Goal: Information Seeking & Learning: Learn about a topic

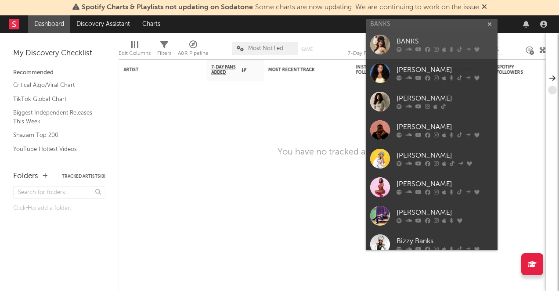
type input "BANKS"
click at [420, 49] on icon at bounding box center [418, 49] width 6 height 5
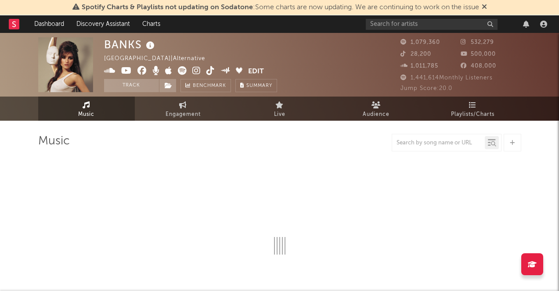
select select "6m"
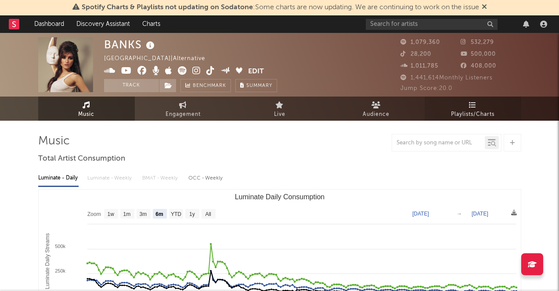
click at [486, 107] on link "Playlists/Charts" at bounding box center [472, 109] width 97 height 24
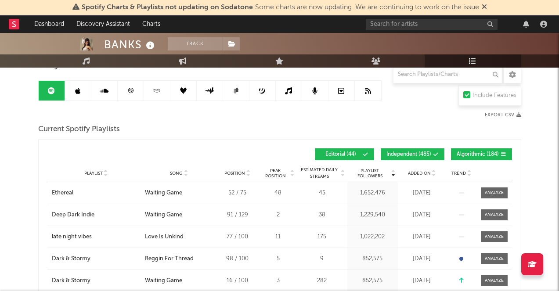
scroll to position [90, 0]
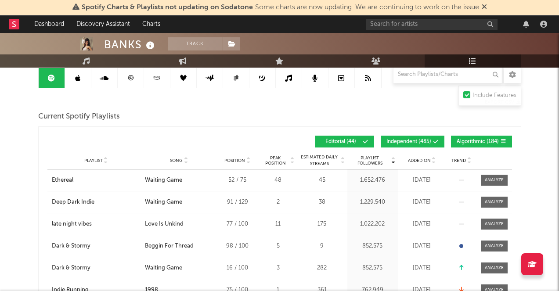
click at [411, 141] on span "Independent ( 485 )" at bounding box center [408, 141] width 45 height 5
click at [421, 161] on span "Added On" at bounding box center [419, 160] width 23 height 5
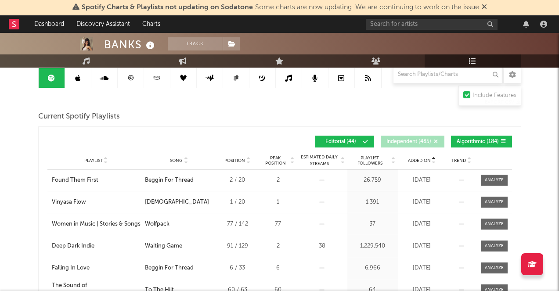
click at [421, 161] on span "Added On" at bounding box center [419, 160] width 23 height 5
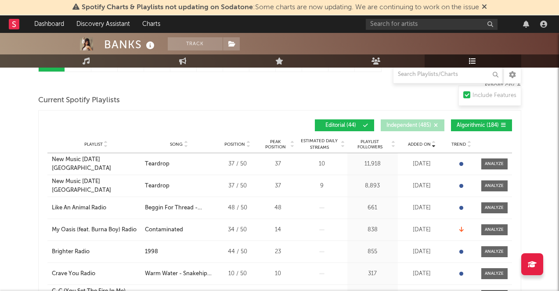
scroll to position [111, 0]
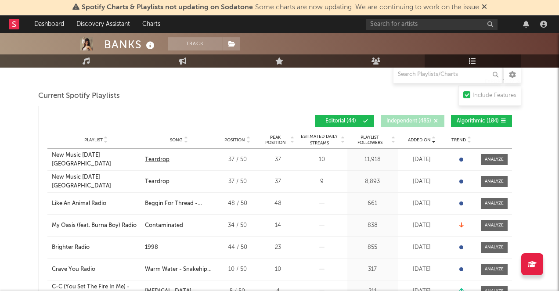
click at [157, 160] on div "Teardrop" at bounding box center [157, 159] width 25 height 9
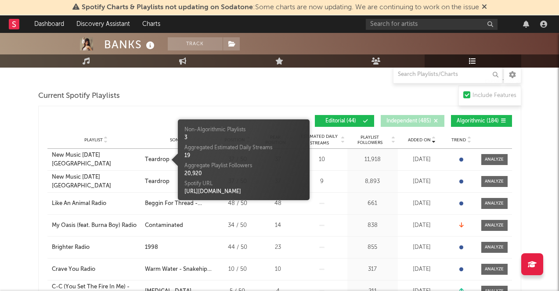
click at [157, 136] on div "Playlist City Song Position Peak Position Estimated Daily Streams Playlist Foll…" at bounding box center [279, 140] width 464 height 18
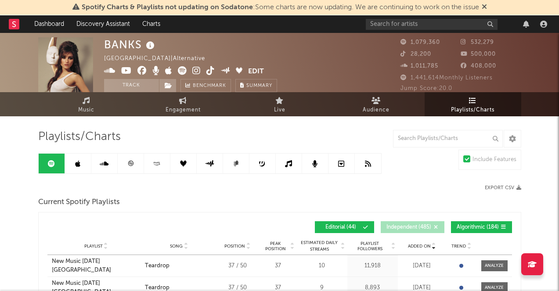
scroll to position [0, 0]
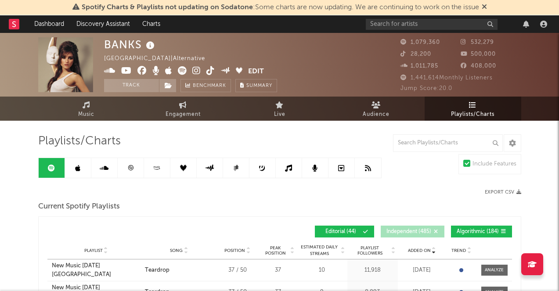
click at [79, 169] on icon at bounding box center [77, 168] width 5 height 7
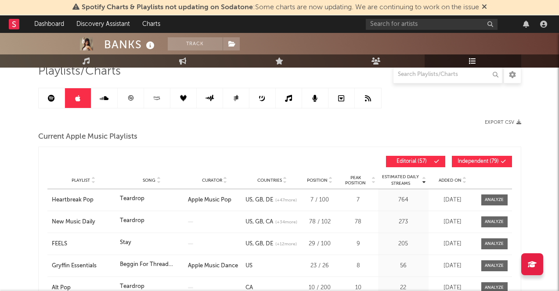
scroll to position [77, 0]
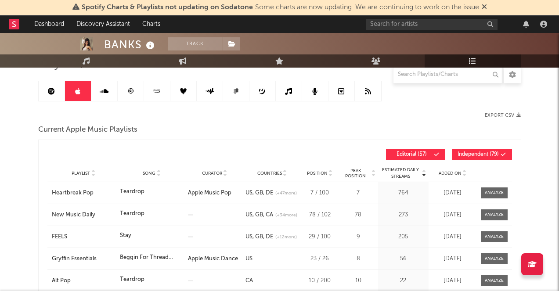
click at [456, 172] on span "Added On" at bounding box center [449, 173] width 23 height 5
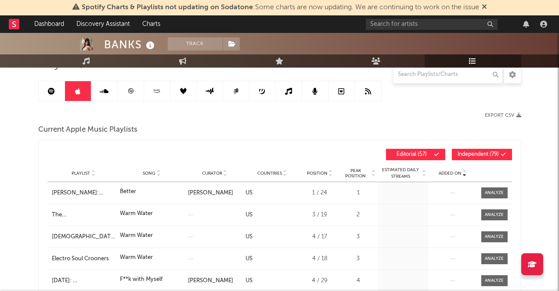
click at [456, 172] on span "Added On" at bounding box center [449, 173] width 23 height 5
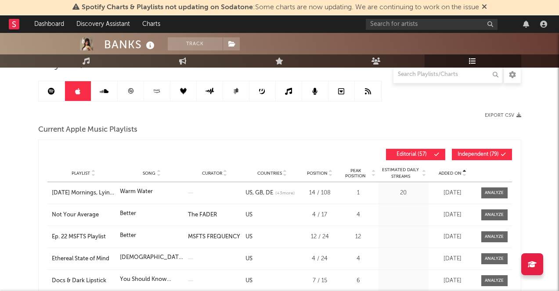
click at [458, 176] on div "Added On" at bounding box center [453, 173] width 44 height 7
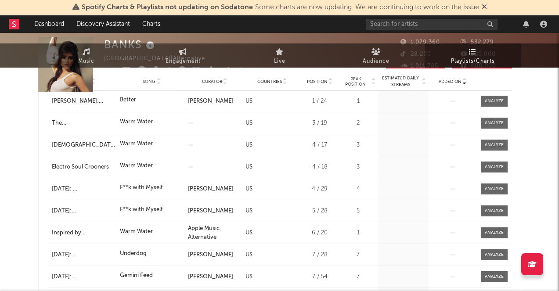
scroll to position [0, 0]
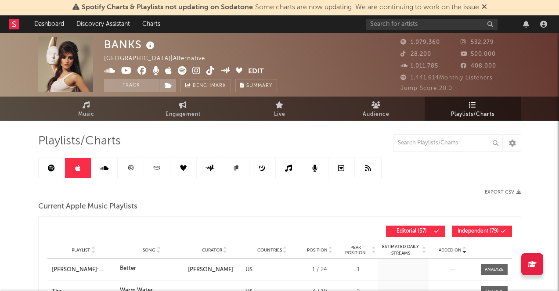
click at [109, 171] on link at bounding box center [104, 168] width 26 height 20
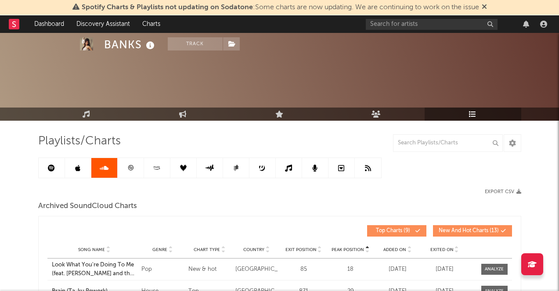
scroll to position [135, 0]
